Goal: Navigation & Orientation: Find specific page/section

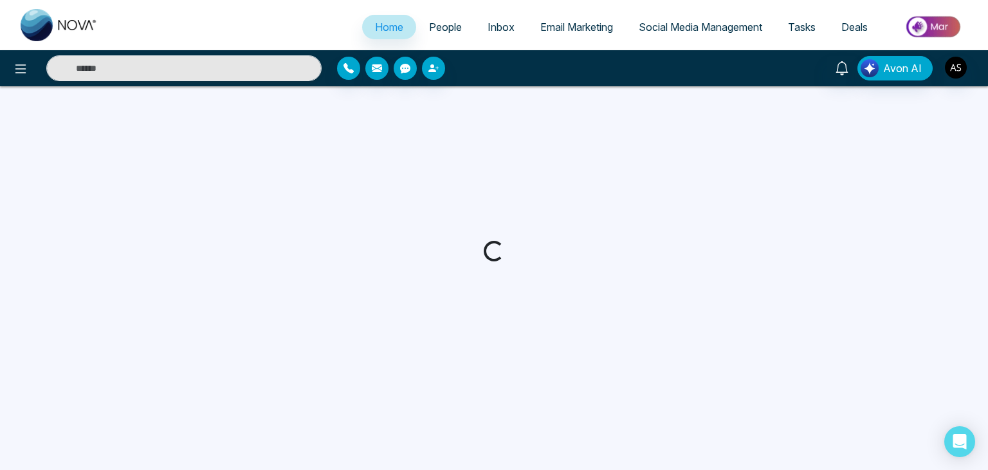
select select "*"
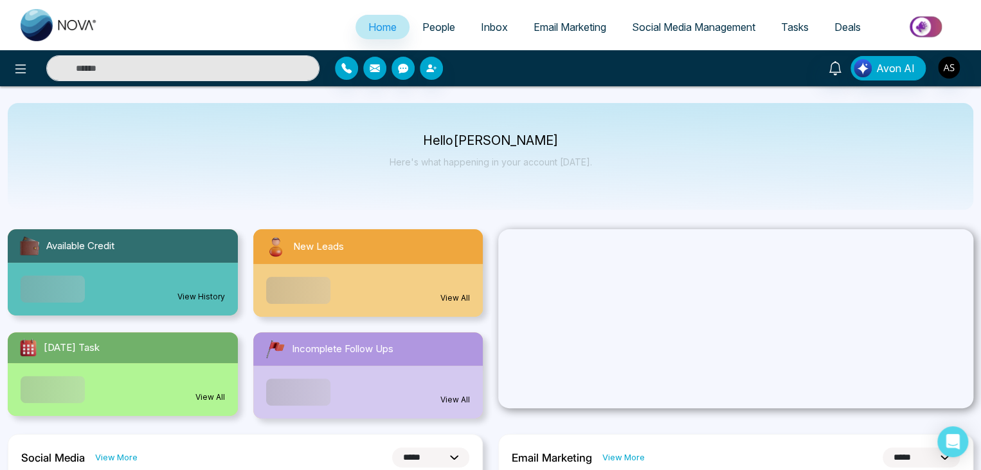
click at [440, 29] on span "People" at bounding box center [439, 27] width 33 height 13
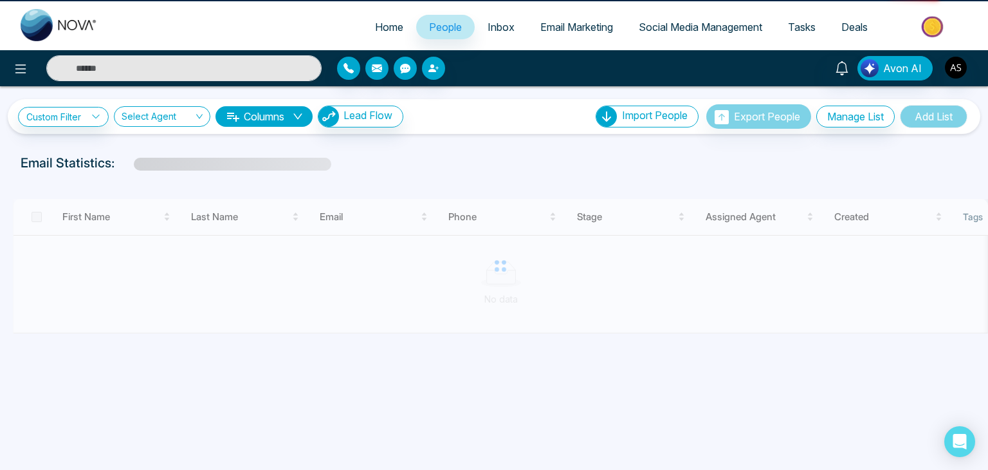
click at [491, 29] on span "Inbox" at bounding box center [501, 27] width 27 height 13
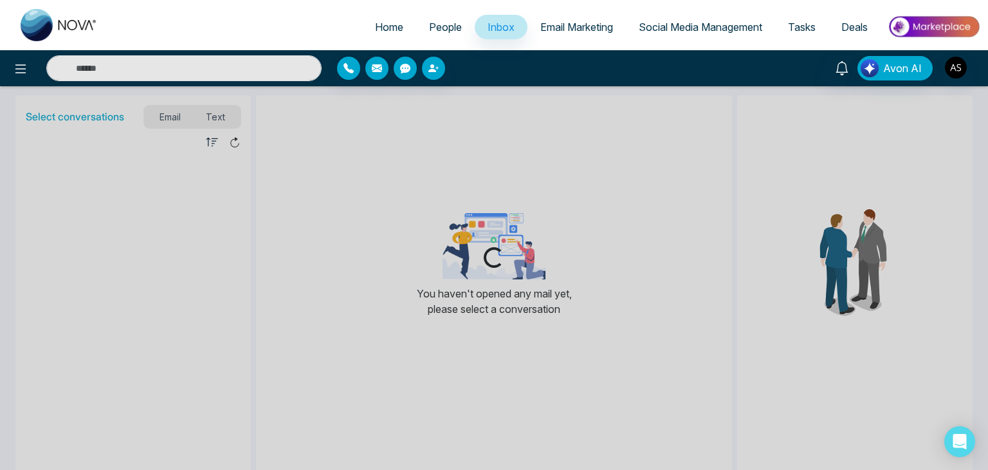
click at [386, 30] on span "Home" at bounding box center [389, 27] width 28 height 13
select select "*"
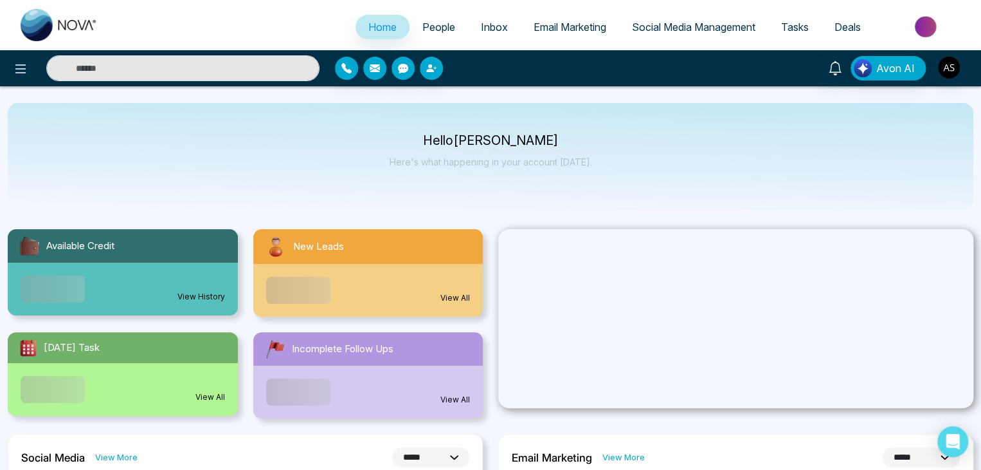
click at [423, 28] on span "People" at bounding box center [439, 27] width 33 height 13
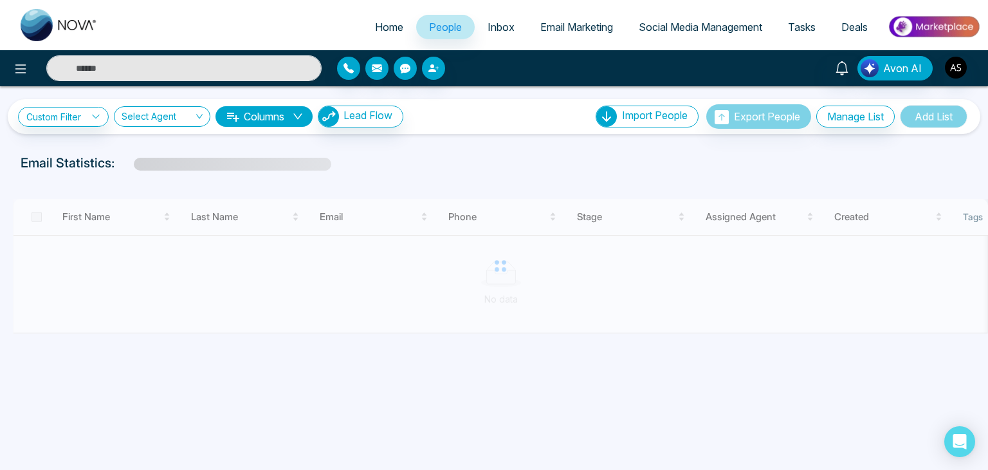
click at [508, 32] on link "Inbox" at bounding box center [501, 27] width 53 height 24
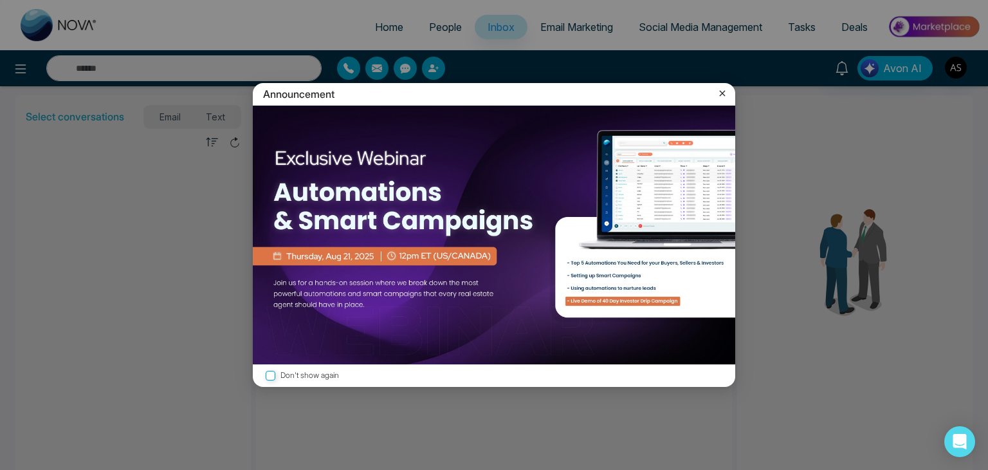
click at [725, 93] on icon at bounding box center [722, 93] width 13 height 13
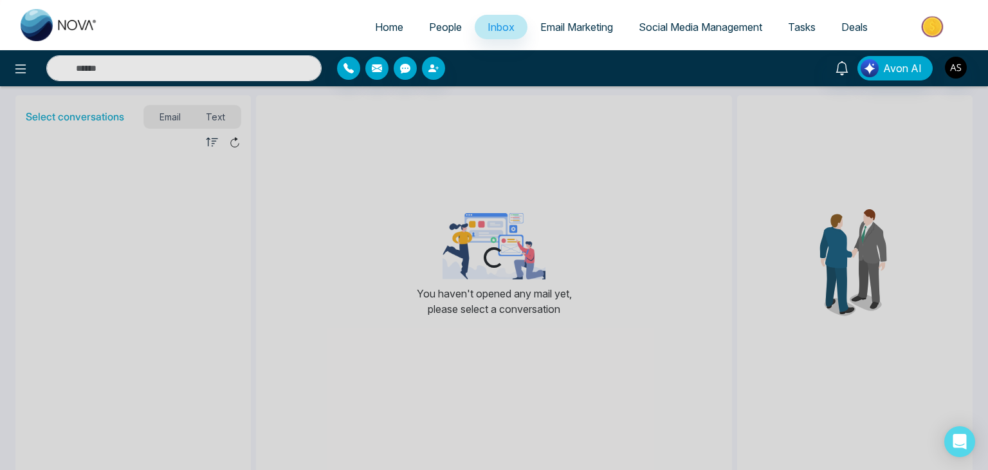
click at [376, 26] on span "Home" at bounding box center [389, 27] width 28 height 13
select select "*"
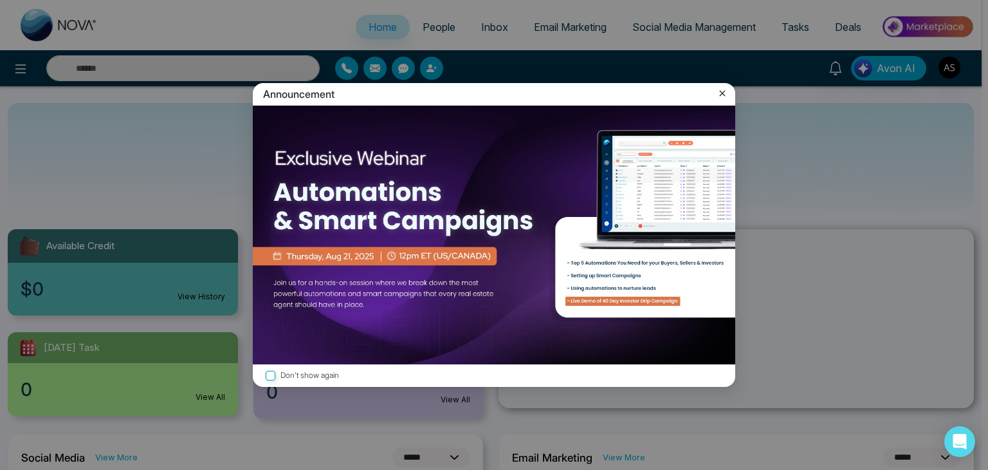
click at [721, 91] on icon at bounding box center [722, 93] width 13 height 13
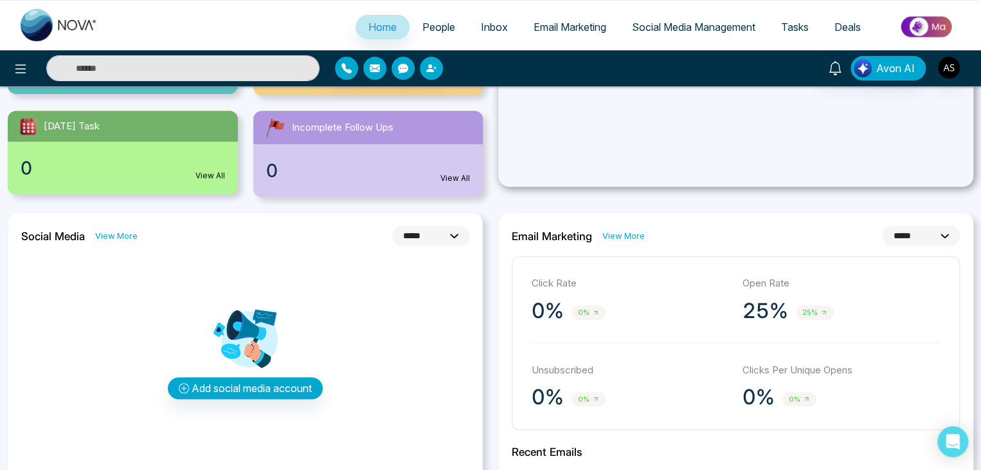
scroll to position [222, 0]
click at [435, 21] on span "People" at bounding box center [439, 27] width 33 height 13
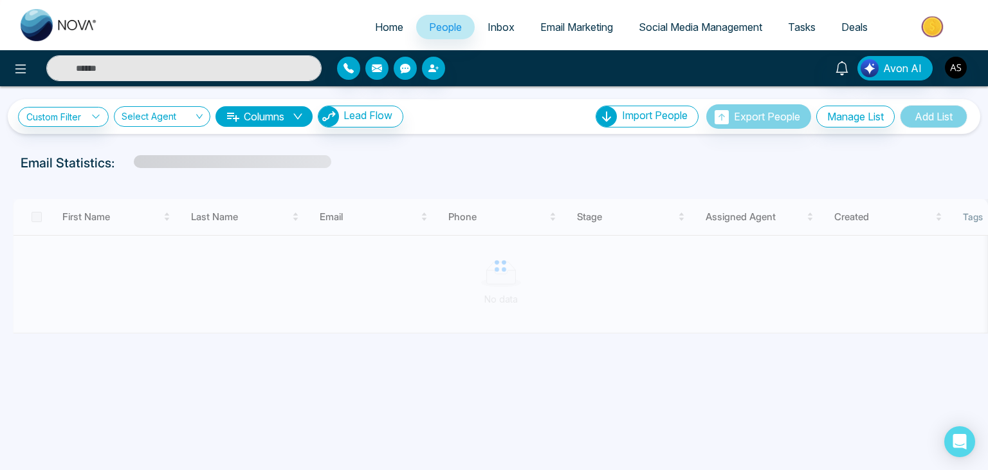
click at [392, 19] on link "Home" at bounding box center [389, 27] width 54 height 24
select select "*"
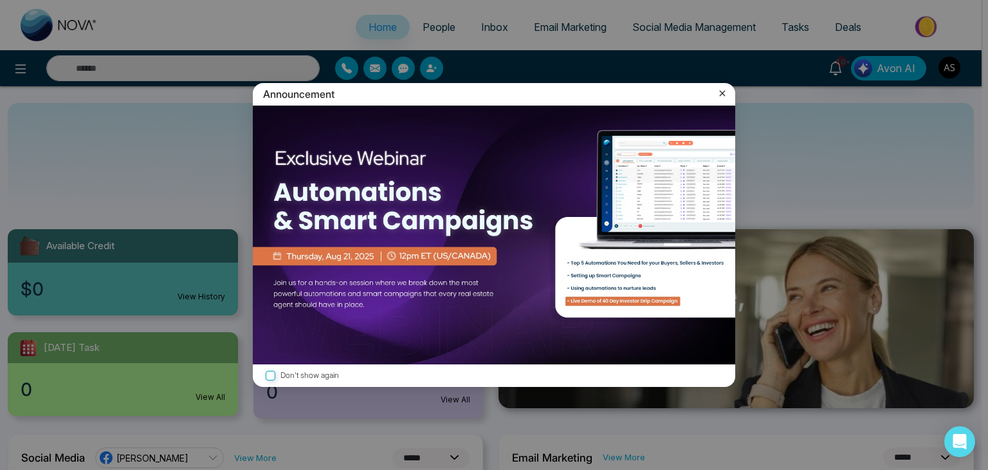
click at [721, 89] on icon at bounding box center [722, 93] width 13 height 13
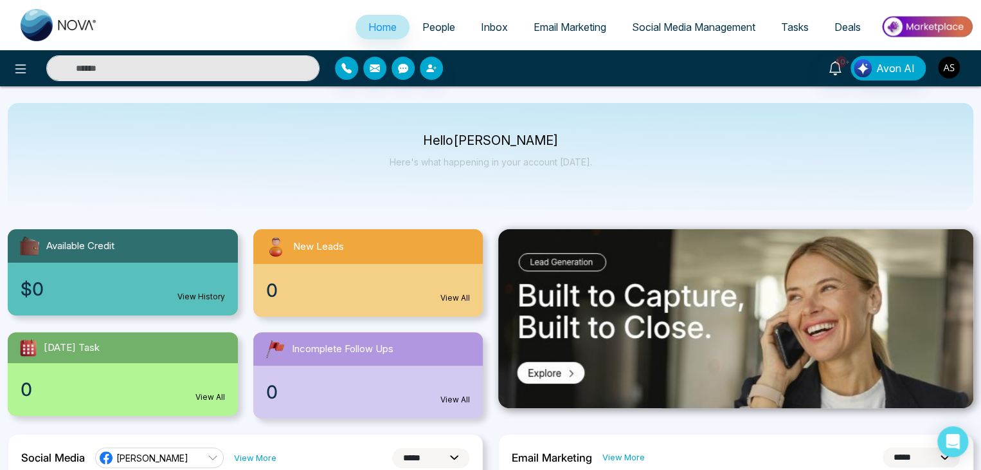
click at [945, 66] on img "button" at bounding box center [949, 68] width 22 height 22
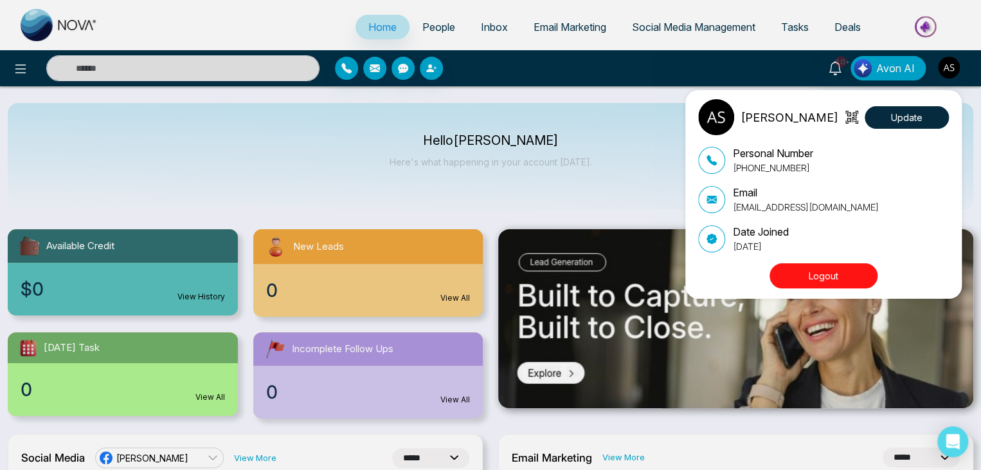
click at [843, 278] on button "Logout" at bounding box center [824, 275] width 108 height 25
